Goal: Task Accomplishment & Management: Manage account settings

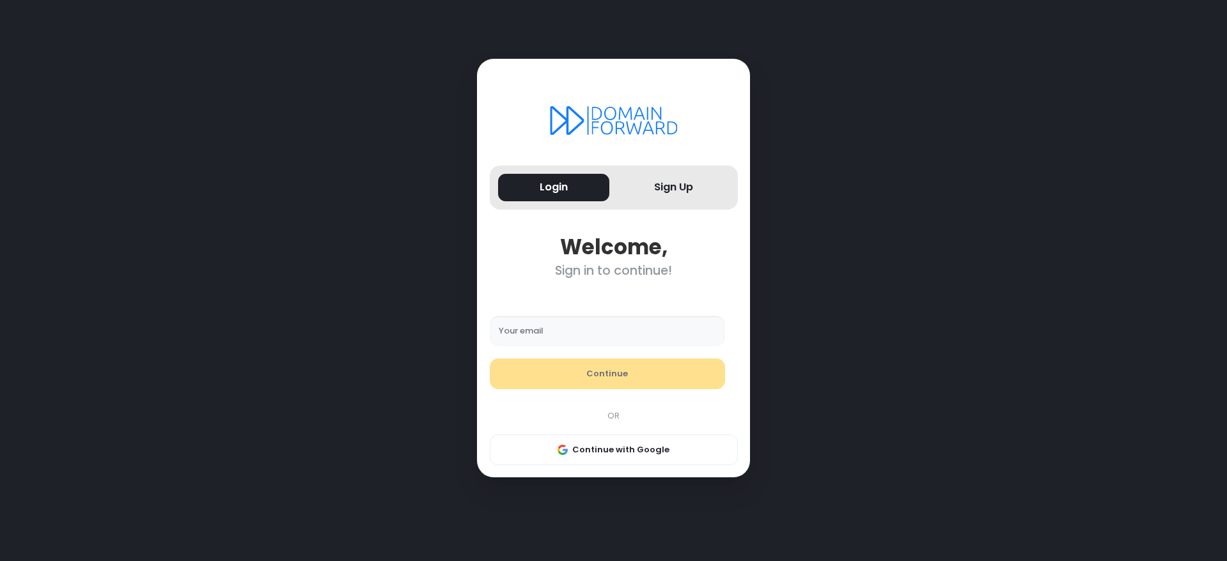
click at [557, 371] on form "Your email Continue" at bounding box center [607, 353] width 261 height 98
click at [557, 346] on input "Your email" at bounding box center [608, 331] width 236 height 31
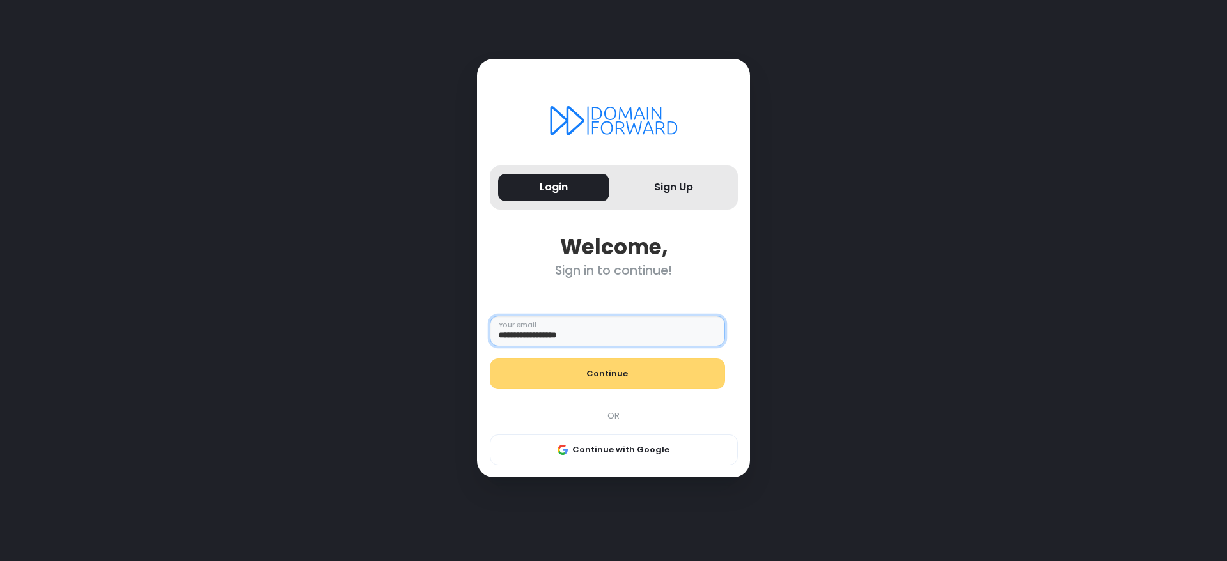
type input "**********"
click at [572, 389] on button "Continue" at bounding box center [608, 374] width 236 height 31
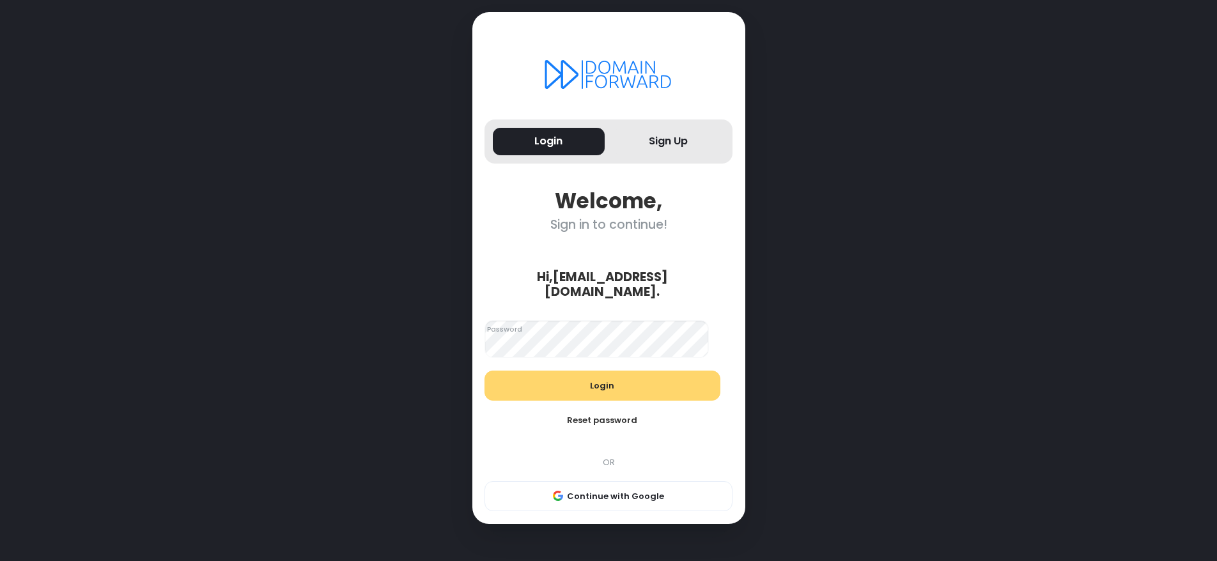
click at [568, 401] on button "Login" at bounding box center [603, 386] width 236 height 31
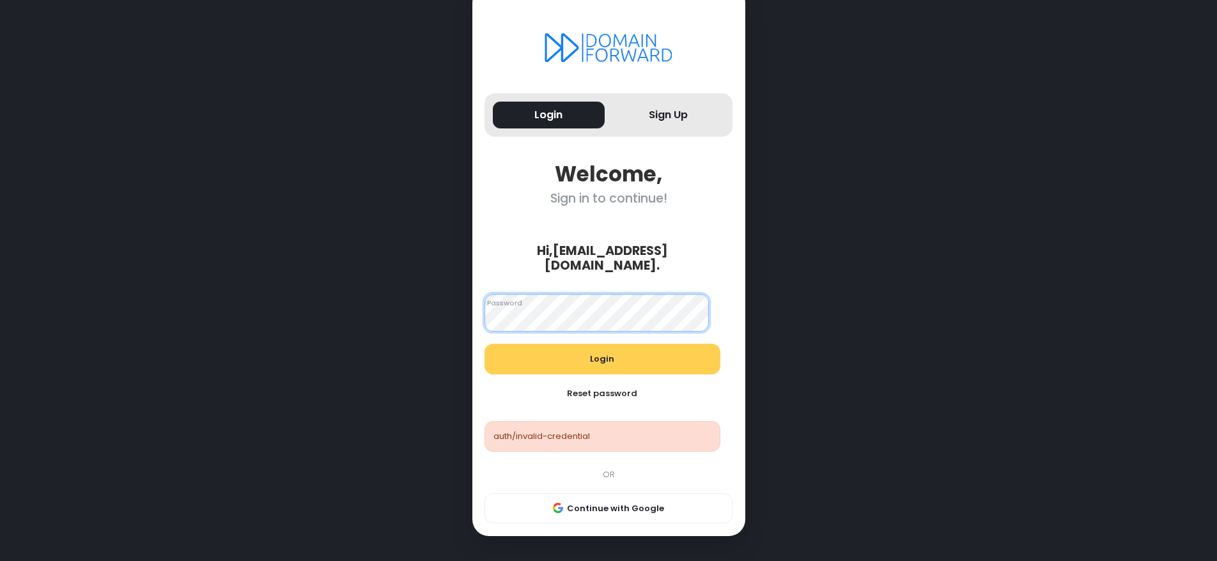
scroll to position [88, 0]
click at [580, 345] on button "Login" at bounding box center [603, 359] width 236 height 31
click at [532, 102] on button "Login" at bounding box center [549, 115] width 112 height 27
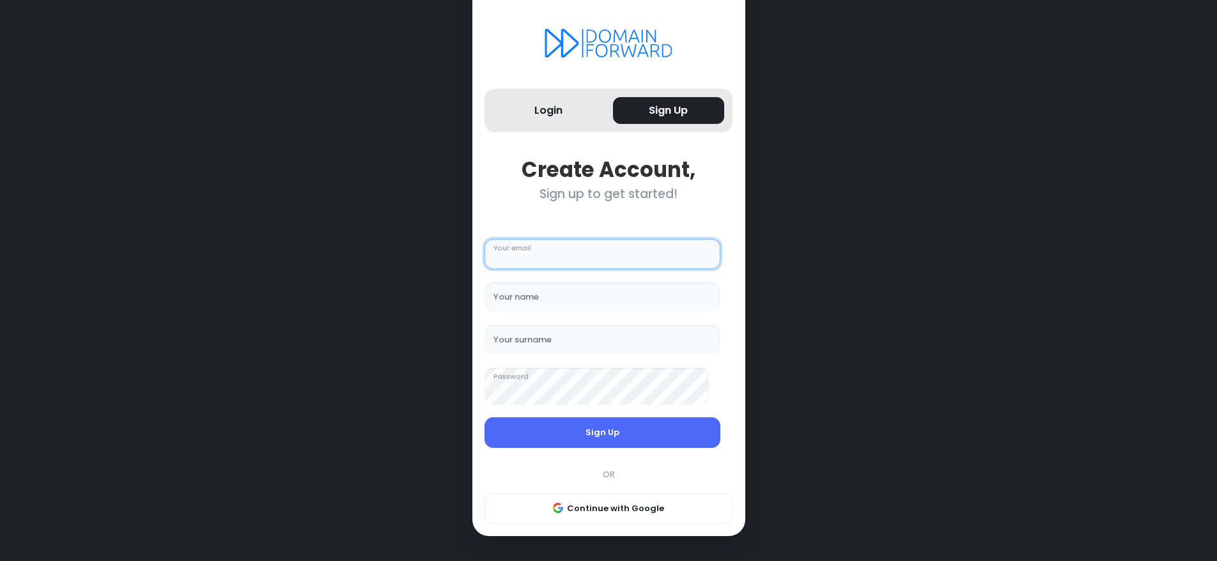
click at [566, 252] on input "Your email" at bounding box center [603, 254] width 236 height 31
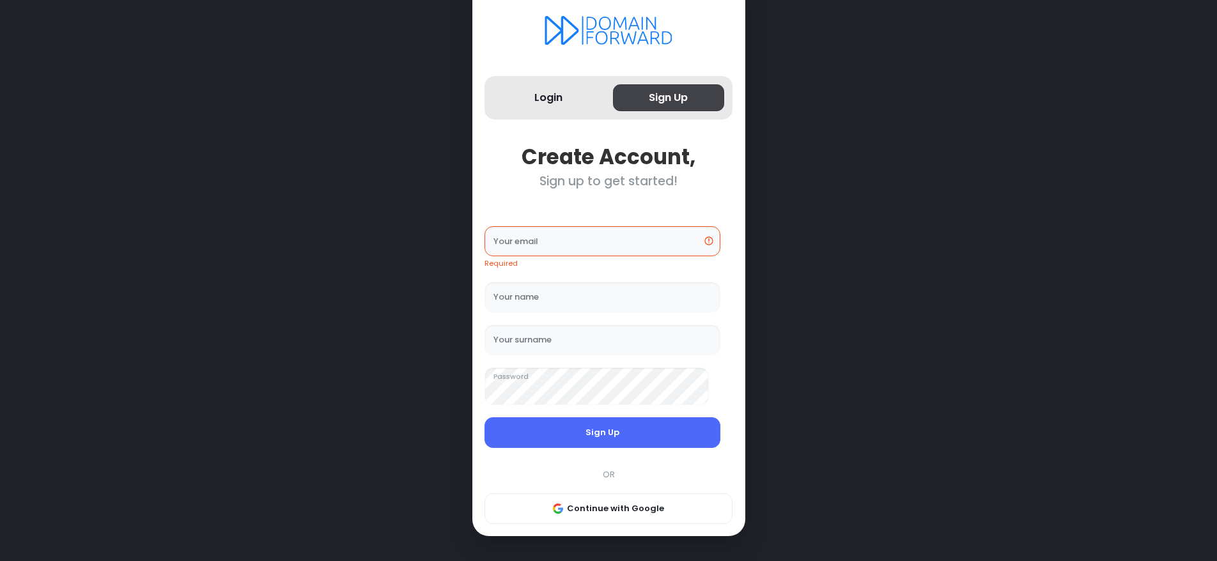
click at [672, 84] on button "Sign Up" at bounding box center [669, 97] width 112 height 27
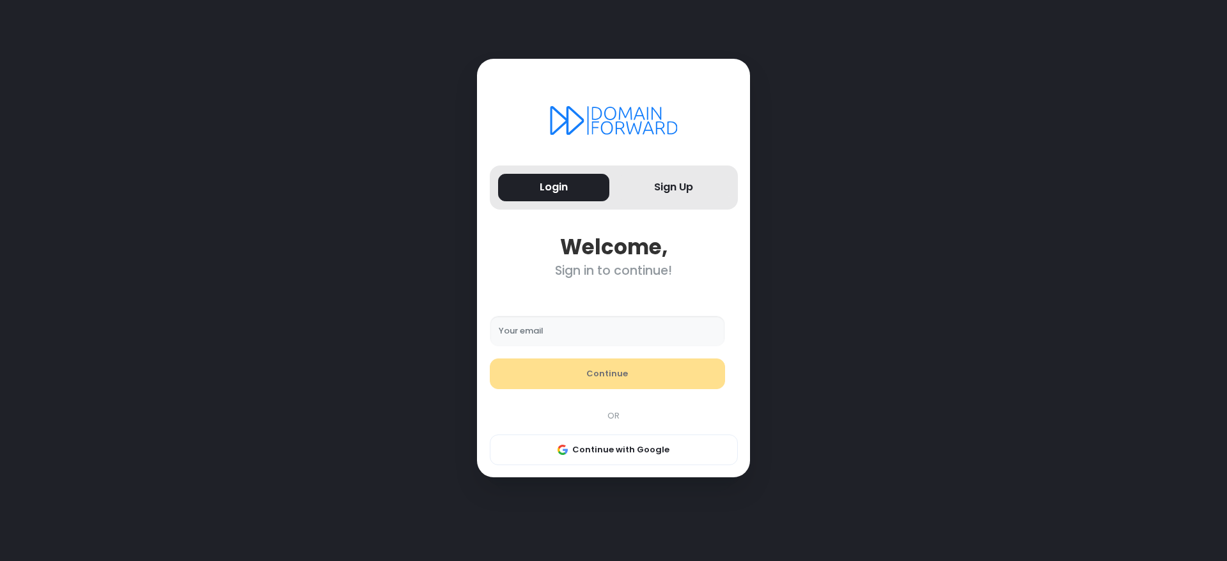
click at [550, 346] on input "Your email" at bounding box center [608, 331] width 236 height 31
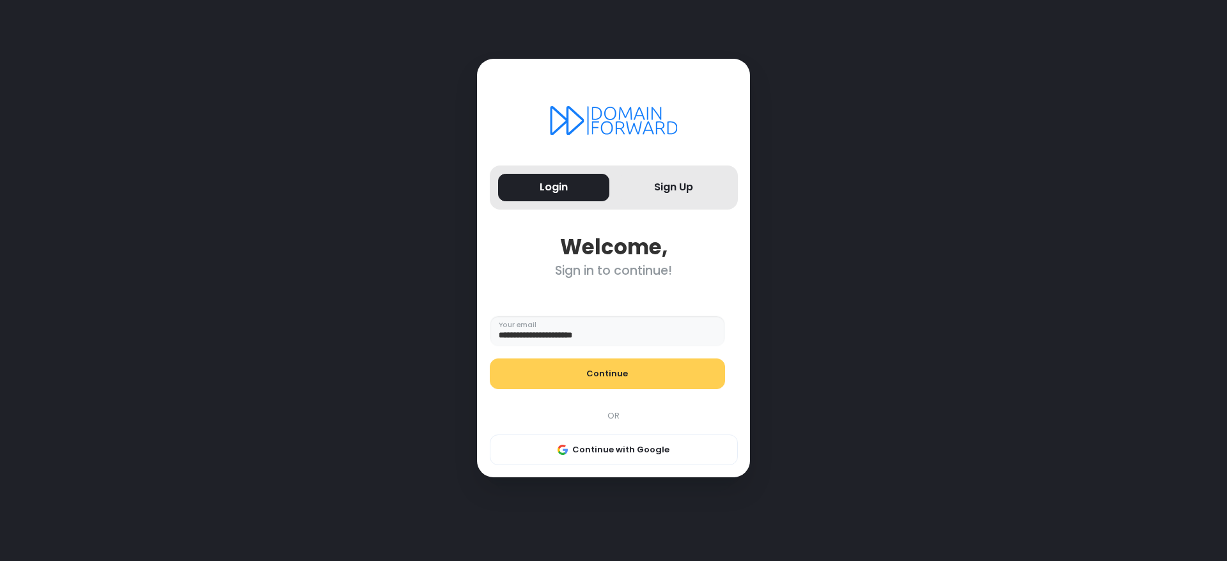
drag, startPoint x: 653, startPoint y: 349, endPoint x: 415, endPoint y: 337, distance: 237.5
click at [415, 337] on div "**********" at bounding box center [613, 280] width 857 height 561
paste input "text"
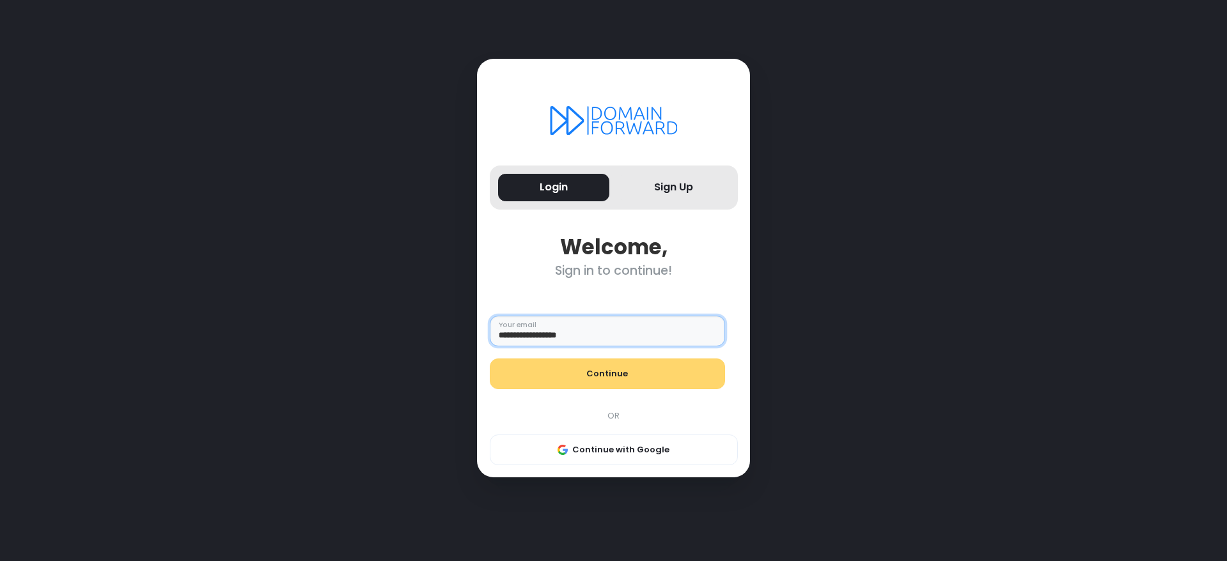
type input "**********"
click at [633, 389] on button "Continue" at bounding box center [608, 374] width 236 height 31
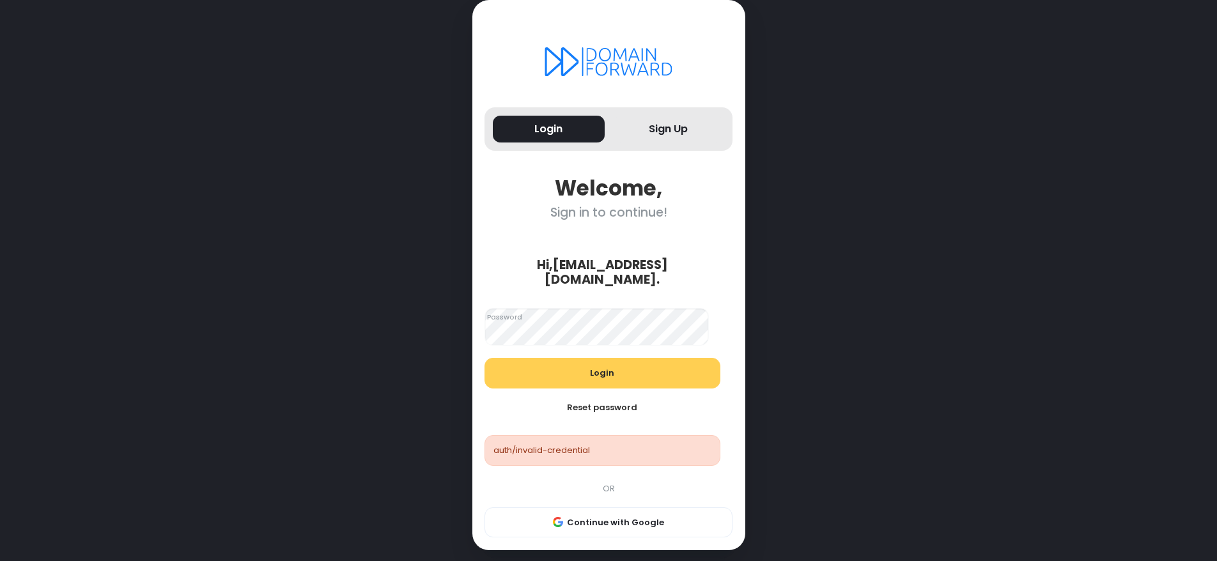
click at [423, 364] on div "Login Sign Up Welcome, Sign in to continue! Hi, [EMAIL_ADDRESS][DOMAIN_NAME] . …" at bounding box center [608, 287] width 857 height 575
click at [608, 389] on button "Login" at bounding box center [603, 373] width 236 height 31
click at [610, 423] on button "Reset password" at bounding box center [603, 407] width 236 height 31
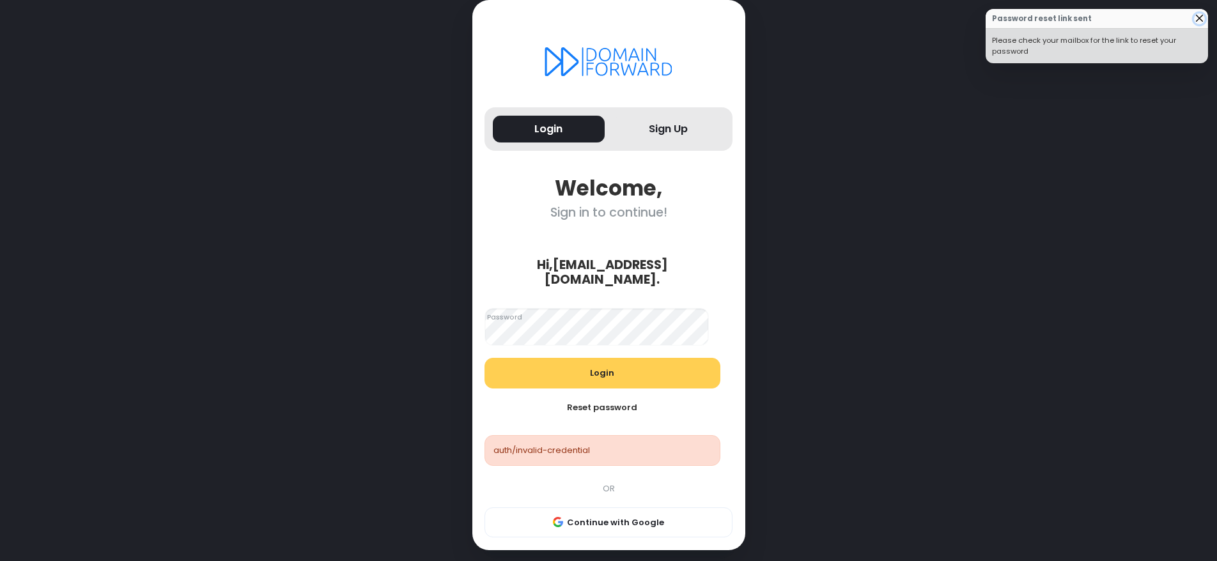
click at [1195, 24] on button "Close" at bounding box center [1199, 18] width 11 height 11
